Goal: Information Seeking & Learning: Learn about a topic

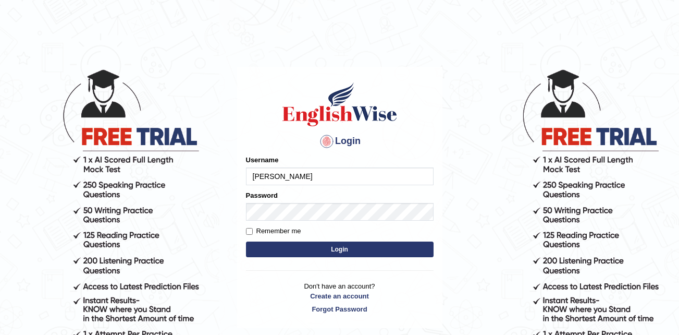
type input "marica_wainikarawa"
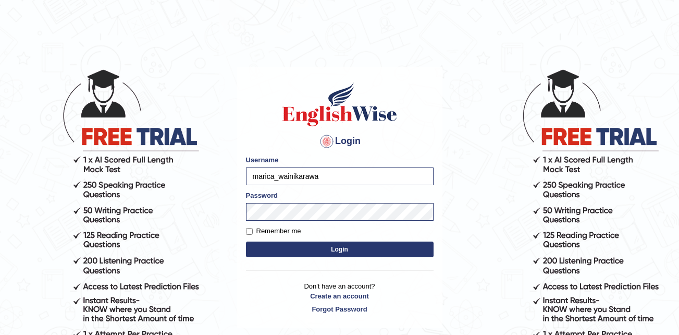
click at [311, 247] on button "Login" at bounding box center [340, 249] width 188 height 16
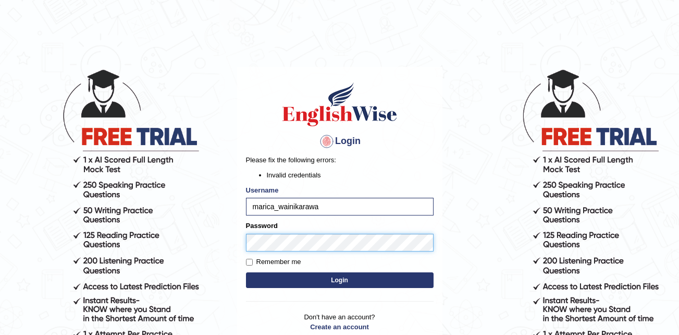
click at [246, 272] on button "Login" at bounding box center [340, 280] width 188 height 16
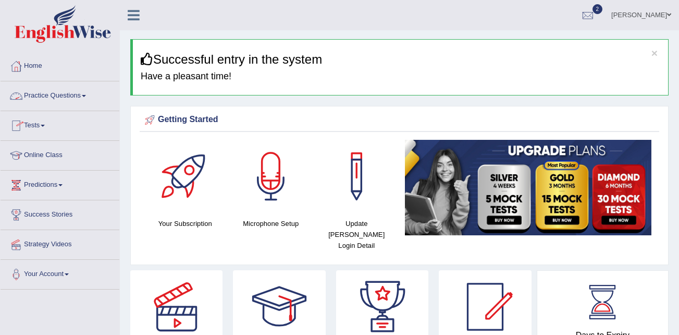
click at [83, 94] on link "Practice Questions" at bounding box center [60, 94] width 119 height 26
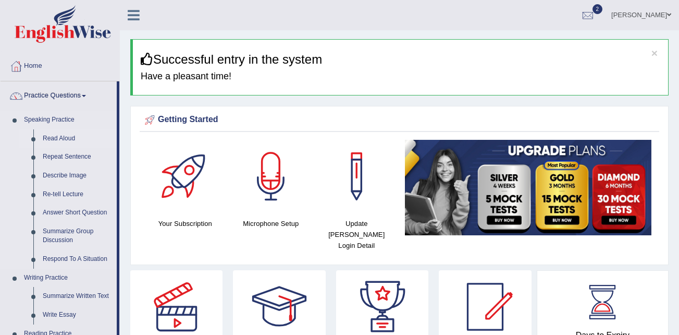
click at [68, 141] on link "Read Aloud" at bounding box center [77, 138] width 79 height 19
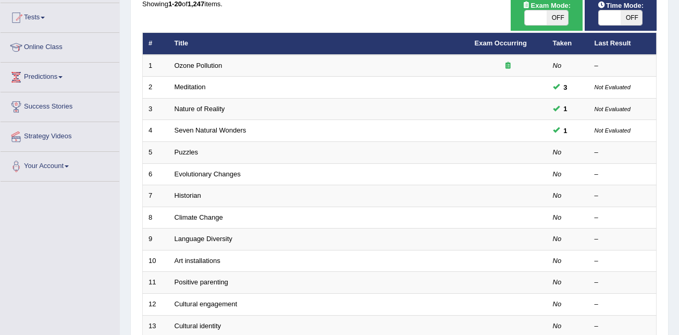
scroll to position [108, 0]
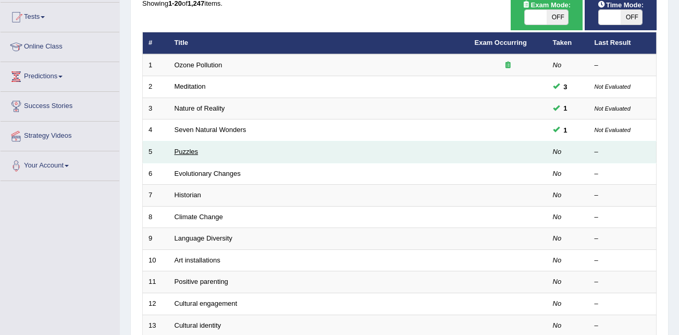
click at [183, 153] on link "Puzzles" at bounding box center [187, 152] width 24 height 8
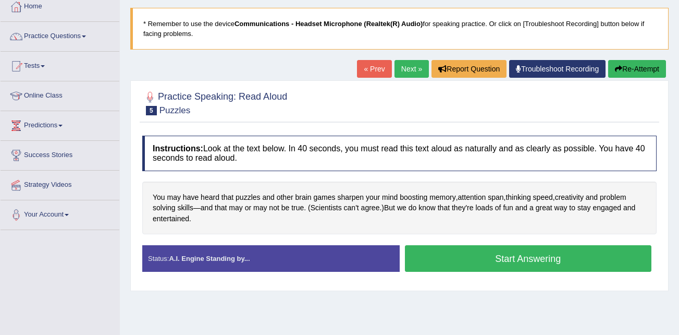
scroll to position [100, 0]
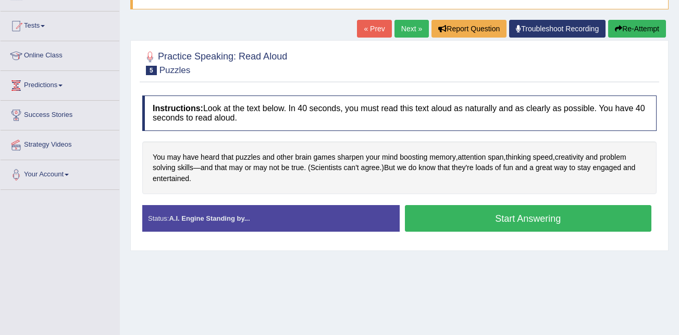
click at [444, 214] on button "Start Answering" at bounding box center [528, 218] width 247 height 27
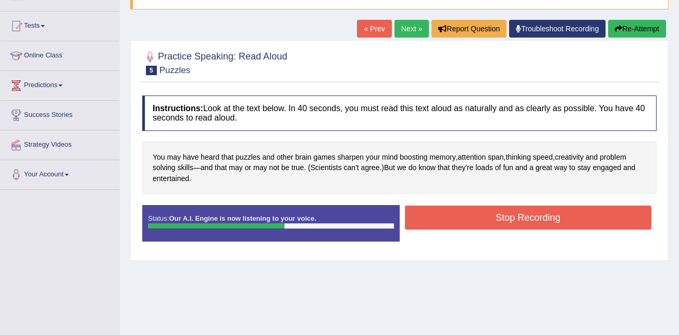
click at [444, 214] on button "Stop Recording" at bounding box center [528, 217] width 247 height 24
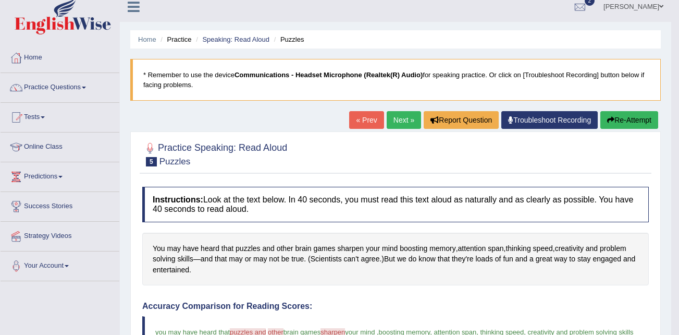
scroll to position [0, 0]
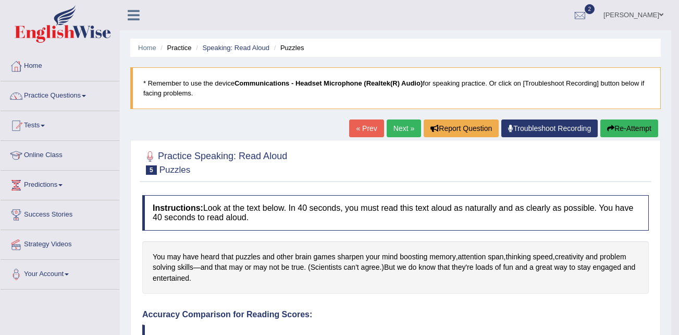
click at [405, 129] on link "Next »" at bounding box center [404, 128] width 34 height 18
